Goal: Task Accomplishment & Management: Use online tool/utility

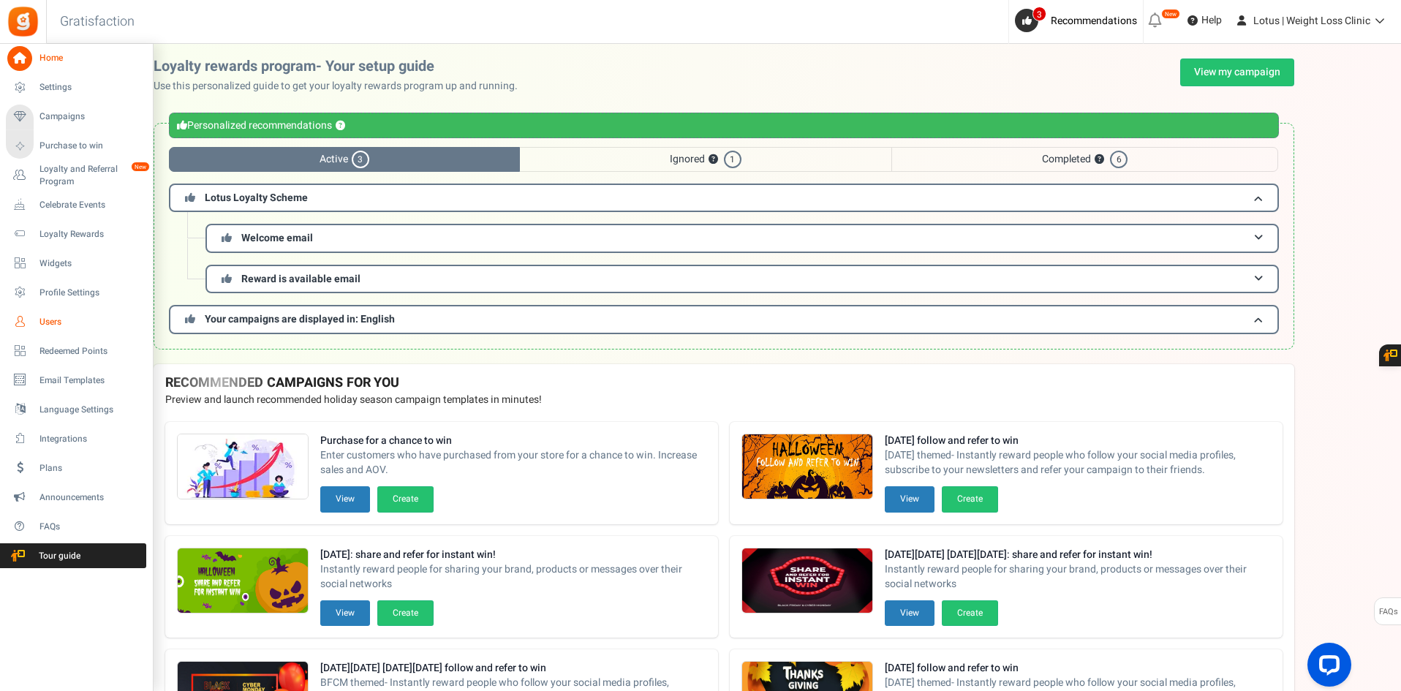
click at [37, 321] on link "Users" at bounding box center [76, 321] width 140 height 25
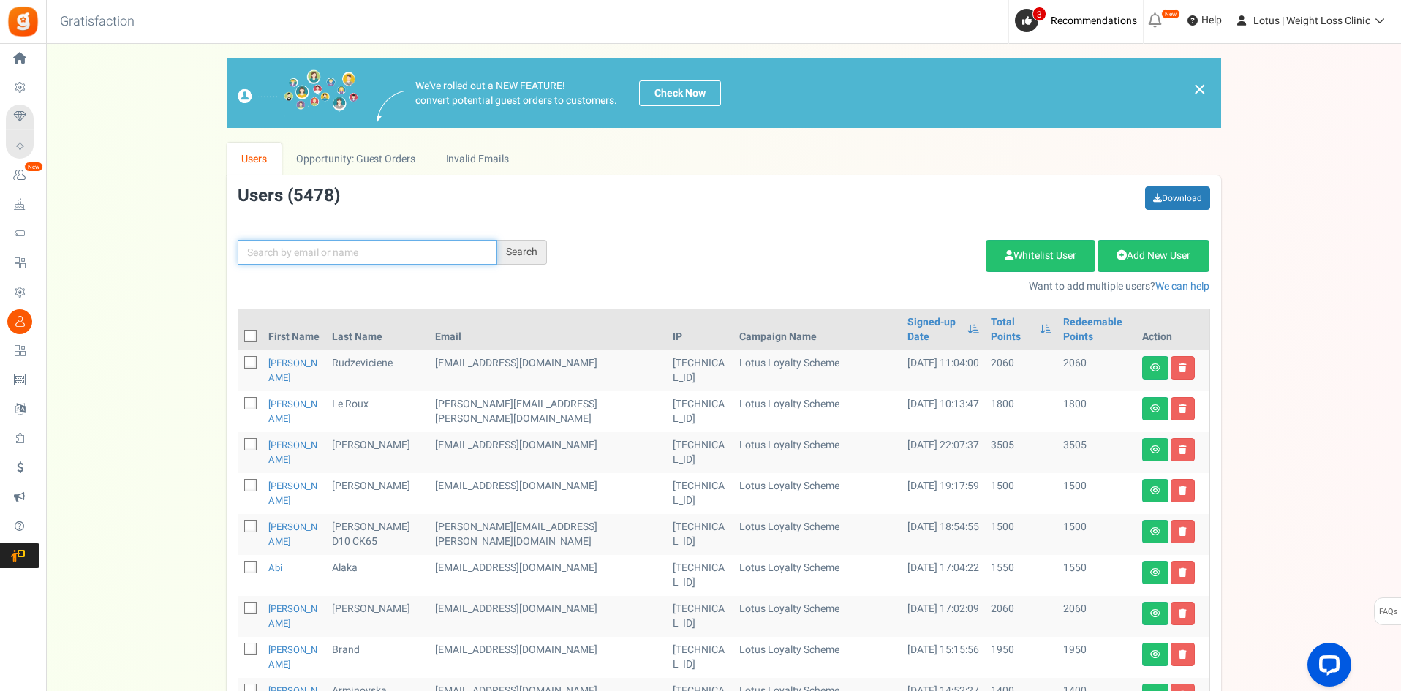
click at [265, 255] on input "text" at bounding box center [368, 252] width 260 height 25
paste input "[EMAIL_ADDRESS][DOMAIN_NAME]"
click at [506, 257] on div "Search" at bounding box center [522, 252] width 50 height 25
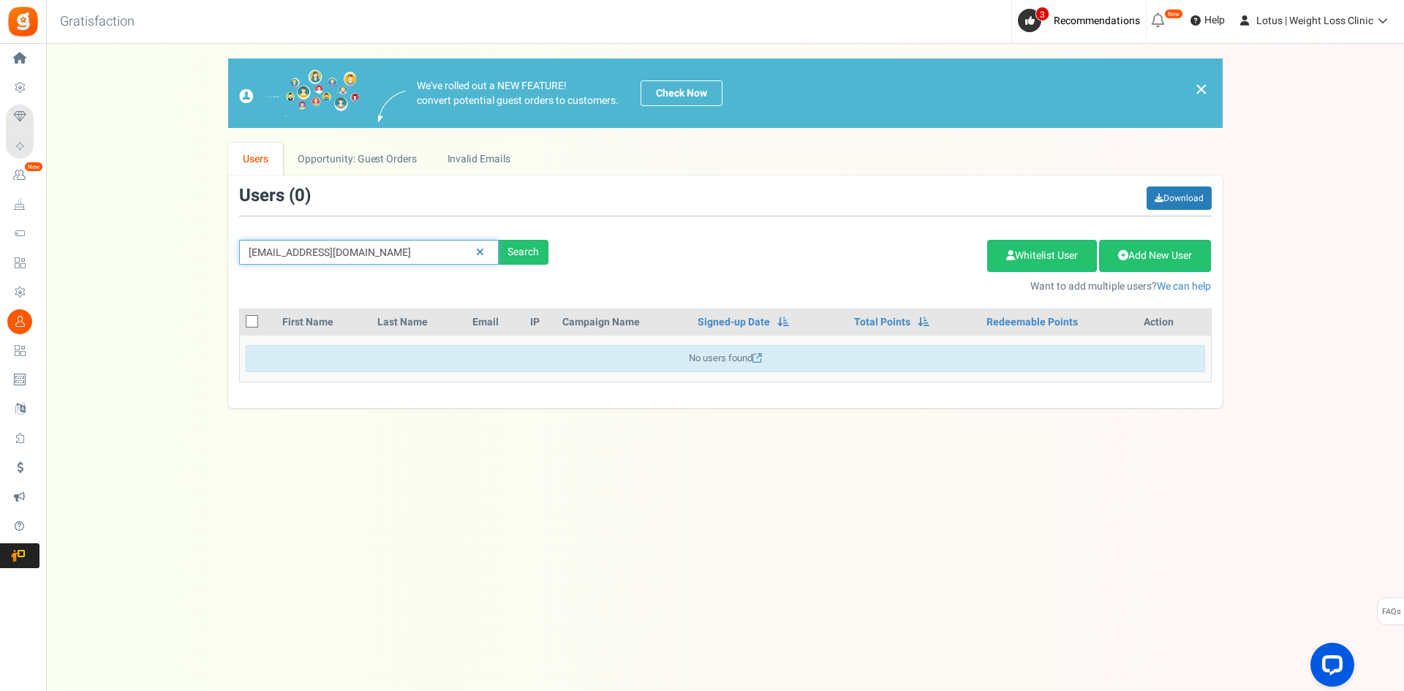
click at [271, 252] on input "[EMAIL_ADDRESS][DOMAIN_NAME]" at bounding box center [369, 252] width 260 height 25
type input "[EMAIL_ADDRESS][DOMAIN_NAME]"
click at [535, 249] on div "Search" at bounding box center [524, 252] width 50 height 25
click at [521, 252] on div "Search" at bounding box center [524, 252] width 50 height 25
click at [476, 252] on icon at bounding box center [480, 252] width 8 height 10
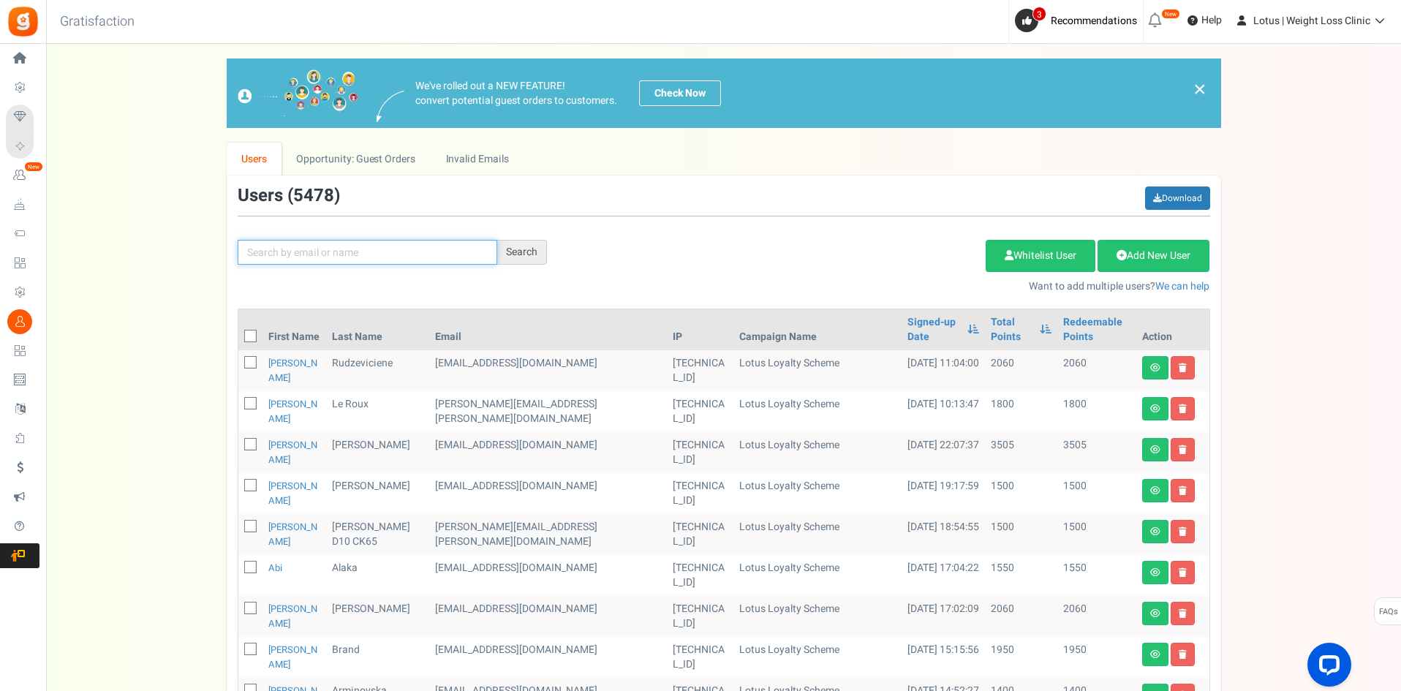
click at [384, 262] on input "text" at bounding box center [368, 252] width 260 height 25
paste input "[EMAIL_ADDRESS][DOMAIN_NAME]"
type input "[EMAIL_ADDRESS][DOMAIN_NAME]"
click at [516, 259] on div "Search" at bounding box center [522, 252] width 50 height 25
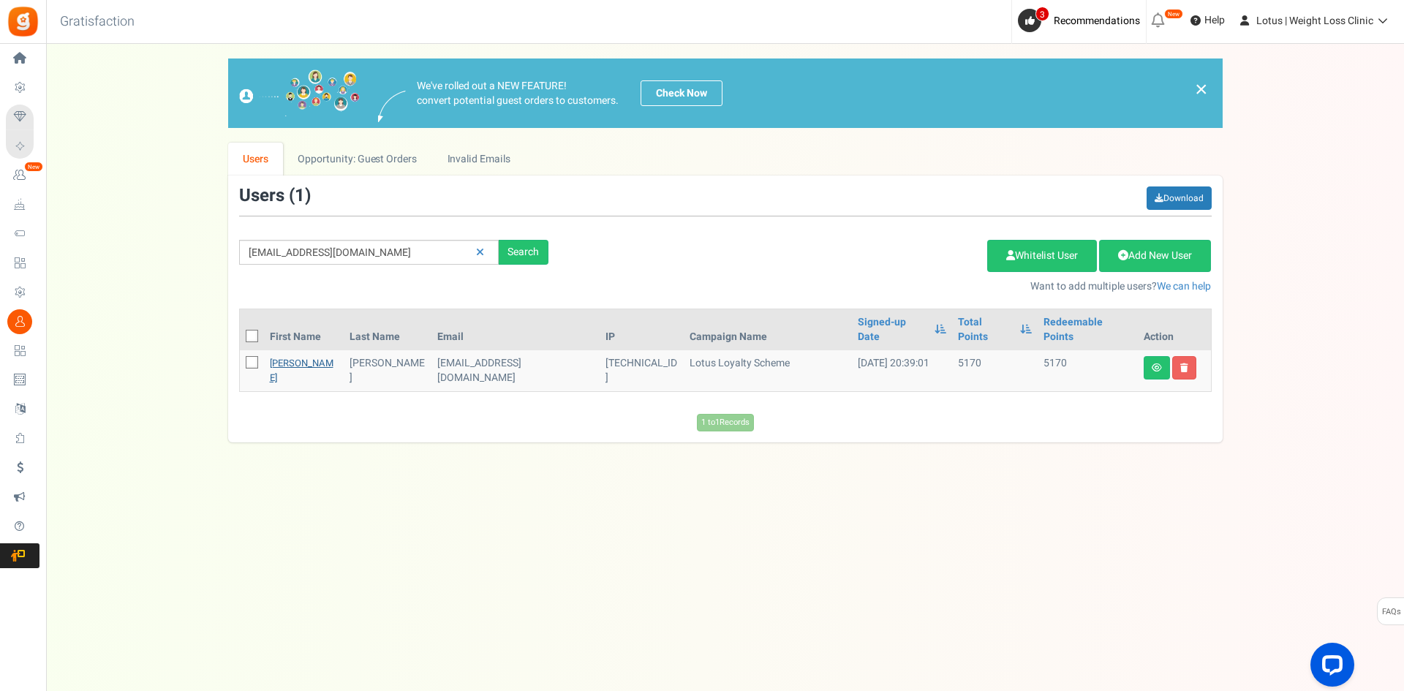
click at [286, 356] on link "[PERSON_NAME]" at bounding box center [302, 370] width 64 height 29
